Goal: Navigation & Orientation: Find specific page/section

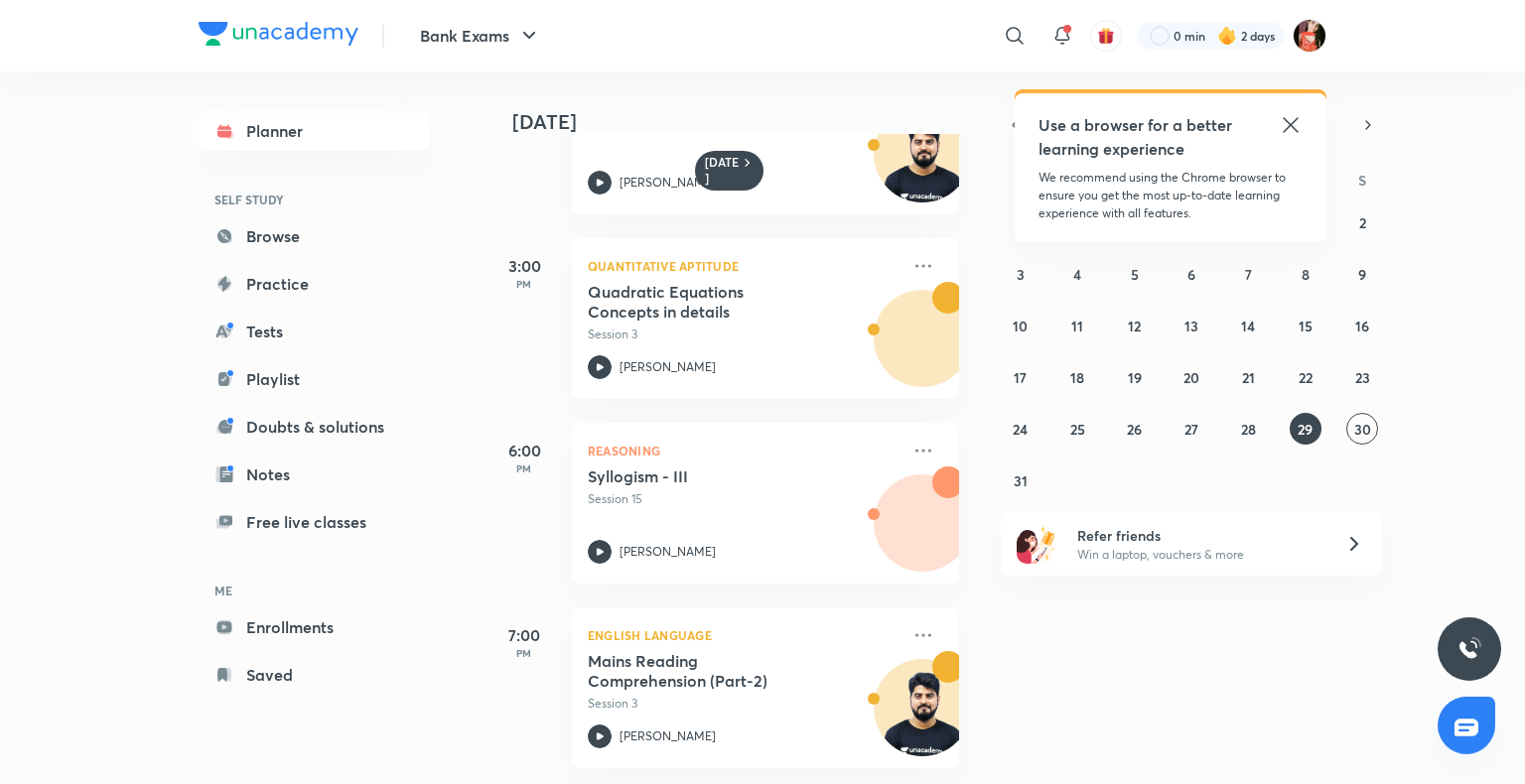
scroll to position [805, 0]
click at [916, 633] on icon at bounding box center [924, 634] width 16 height 3
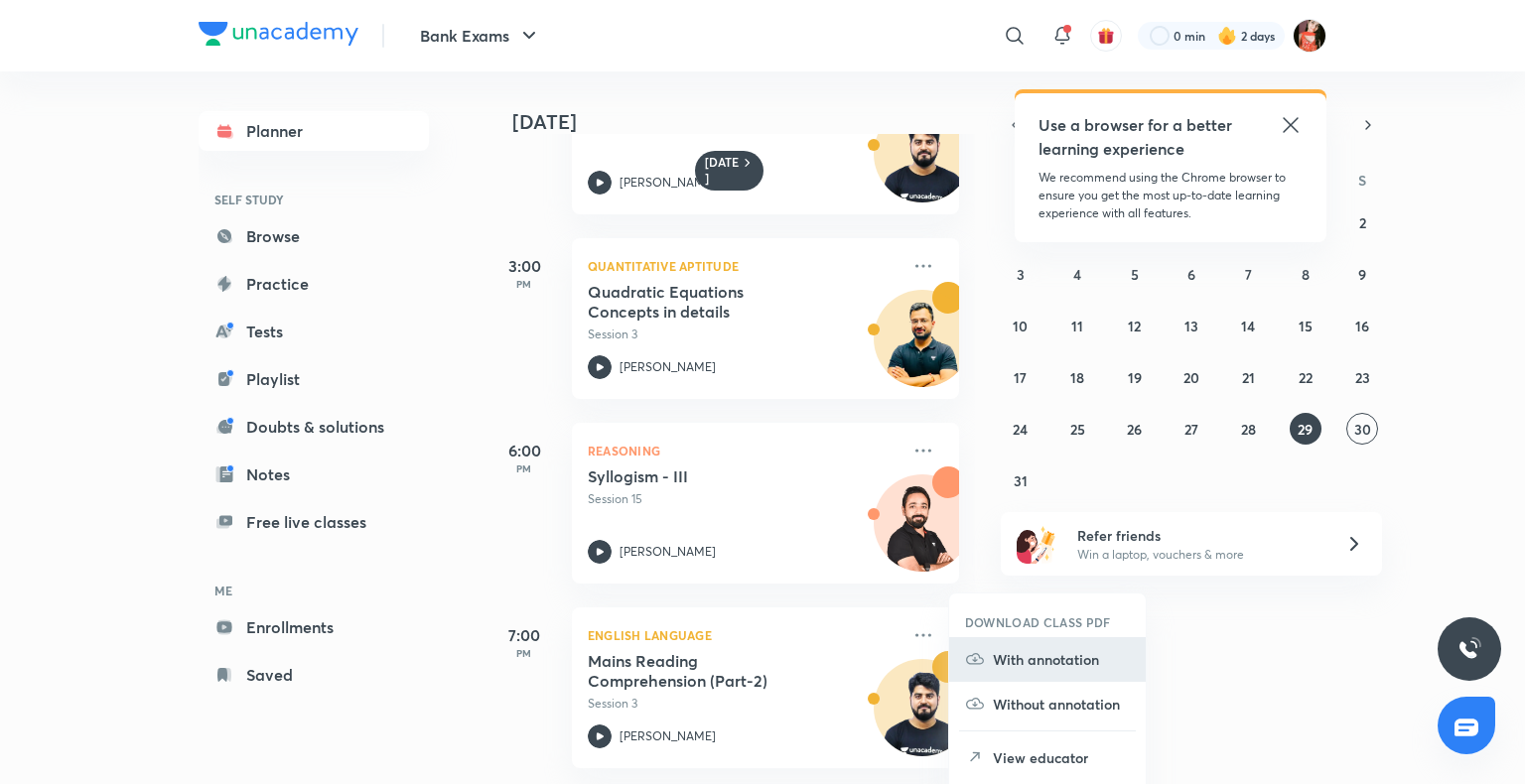
click at [1045, 654] on p "With annotation" at bounding box center [1061, 659] width 137 height 21
